Goal: Information Seeking & Learning: Learn about a topic

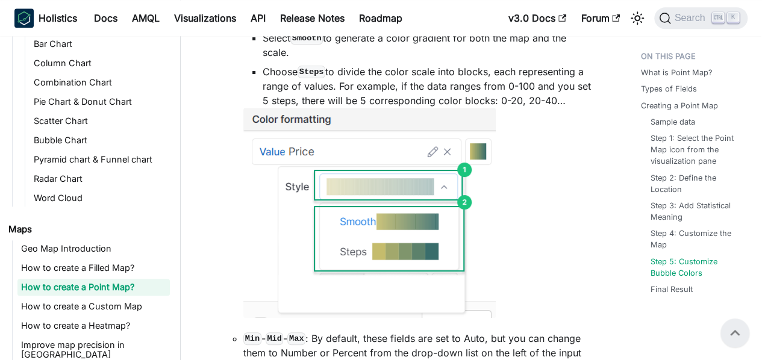
scroll to position [2944, 0]
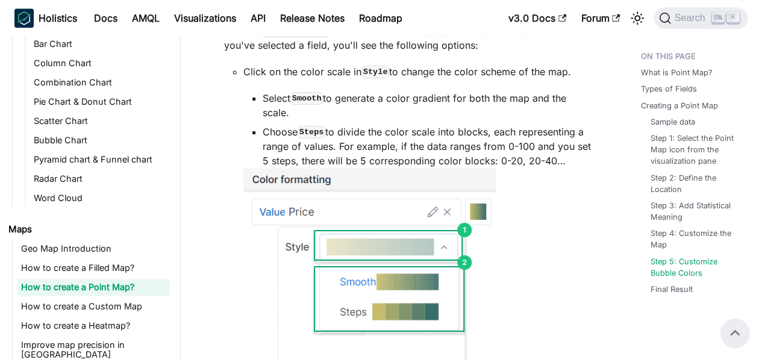
drag, startPoint x: 51, startPoint y: 63, endPoint x: 58, endPoint y: 2, distance: 61.8
click at [52, 64] on link "Column Chart" at bounding box center [100, 63] width 140 height 17
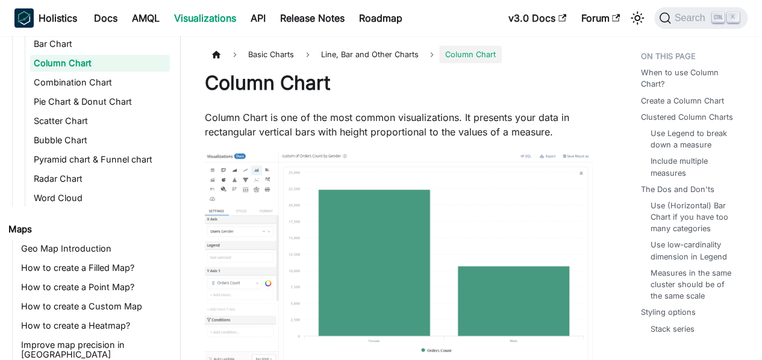
drag, startPoint x: 58, startPoint y: 2, endPoint x: 392, endPoint y: 93, distance: 346.3
click at [392, 93] on h1 "Column Chart" at bounding box center [399, 83] width 388 height 24
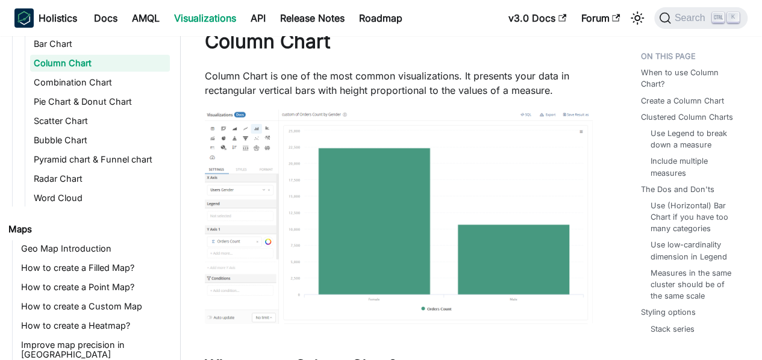
scroll to position [60, 0]
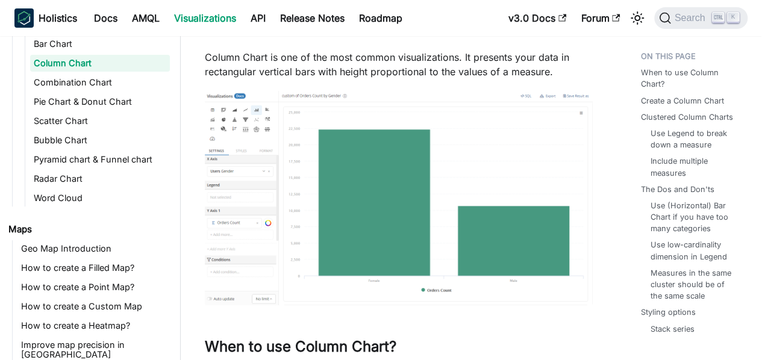
drag, startPoint x: 241, startPoint y: 7, endPoint x: 137, endPoint y: 139, distance: 168.1
click at [137, 139] on link "Bubble Chart" at bounding box center [100, 140] width 140 height 17
